Goal: Find contact information: Find contact information

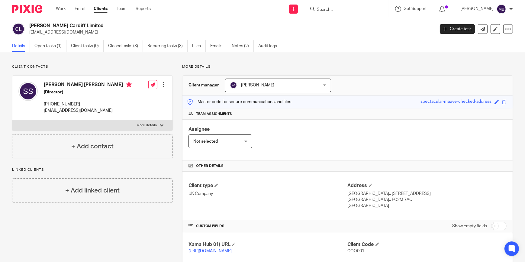
click at [342, 12] on form at bounding box center [348, 9] width 64 height 8
click at [341, 10] on input "Search" at bounding box center [343, 9] width 54 height 5
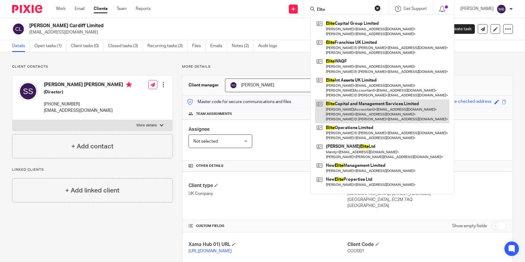
type input "Elite"
click at [359, 113] on link at bounding box center [382, 111] width 134 height 24
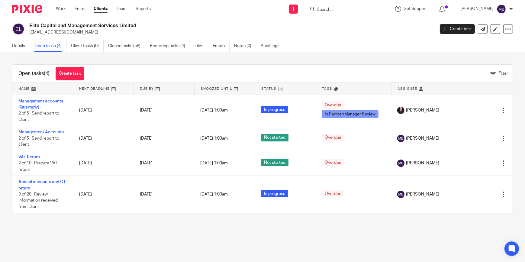
click at [353, 5] on form at bounding box center [348, 9] width 64 height 8
click at [347, 10] on input "Search" at bounding box center [343, 9] width 54 height 5
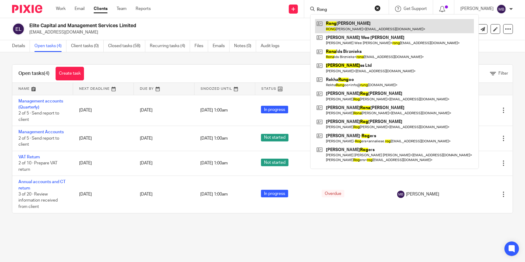
type input "Rong"
click at [348, 20] on link at bounding box center [394, 26] width 159 height 14
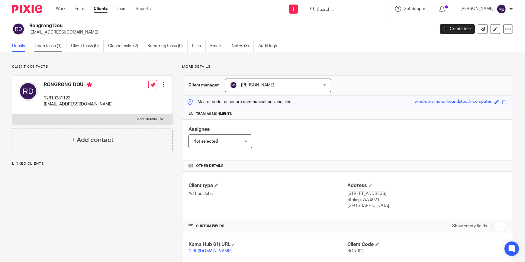
click at [42, 43] on link "Open tasks (1)" at bounding box center [50, 46] width 32 height 12
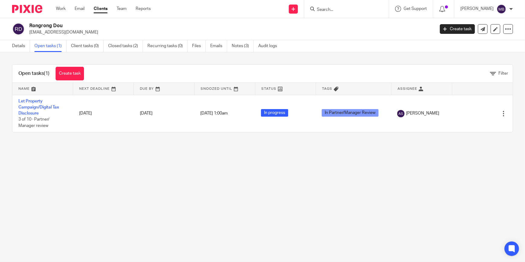
click at [37, 9] on img at bounding box center [27, 9] width 30 height 8
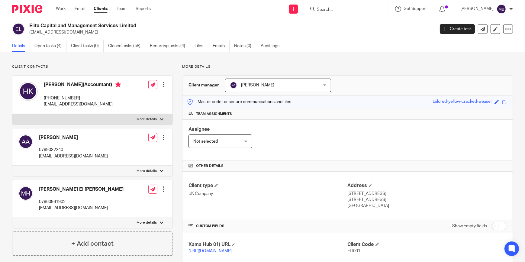
scroll to position [160, 0]
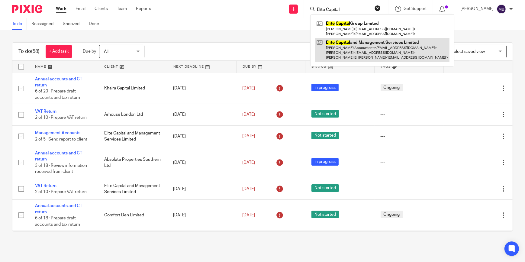
type input "Elite Capital"
click at [377, 49] on link at bounding box center [382, 50] width 134 height 24
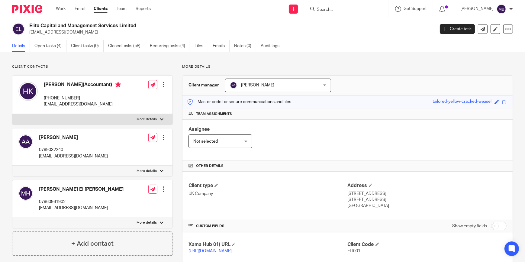
drag, startPoint x: 85, startPoint y: 97, endPoint x: 51, endPoint y: 98, distance: 33.6
click at [51, 98] on p "+44 7493 091814" at bounding box center [82, 98] width 77 height 6
copy p "7493 091814"
click at [88, 96] on p "+44 7493 091814" at bounding box center [82, 98] width 77 height 6
drag, startPoint x: 88, startPoint y: 97, endPoint x: 53, endPoint y: 98, distance: 34.8
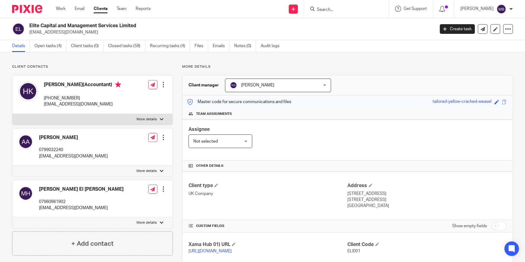
click at [53, 98] on p "+44 7493 091814" at bounding box center [82, 98] width 77 height 6
click at [339, 11] on input "Search" at bounding box center [343, 9] width 54 height 5
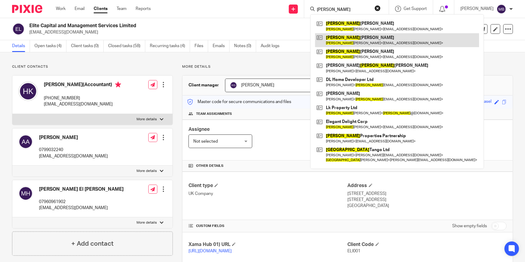
type input "Lisa"
click at [361, 43] on link at bounding box center [397, 40] width 164 height 14
